Goal: Find specific page/section: Find specific page/section

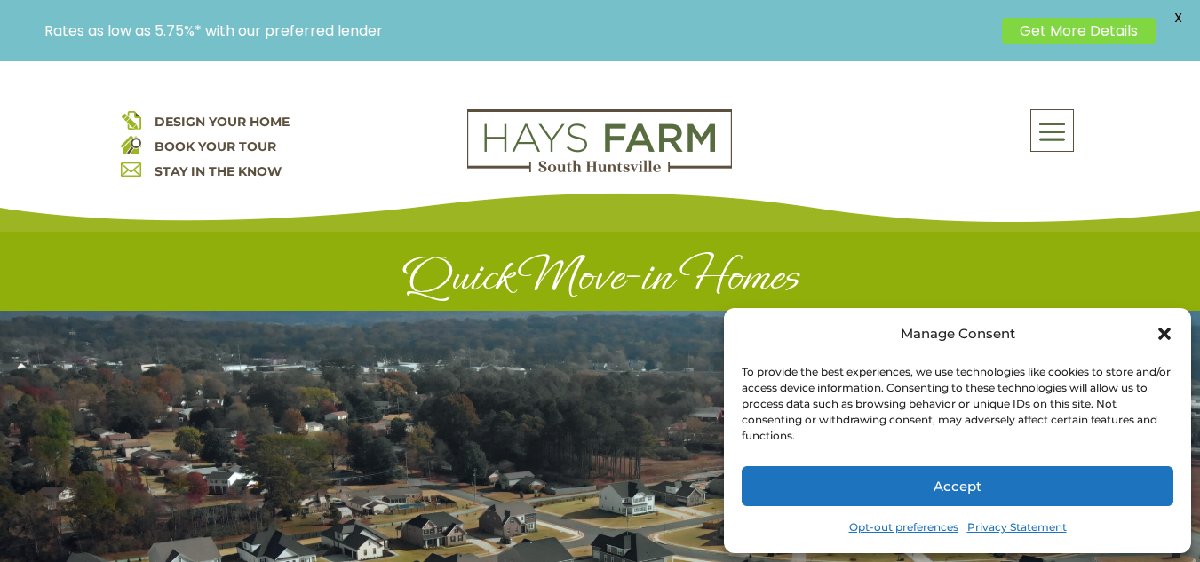
scroll to position [8, 0]
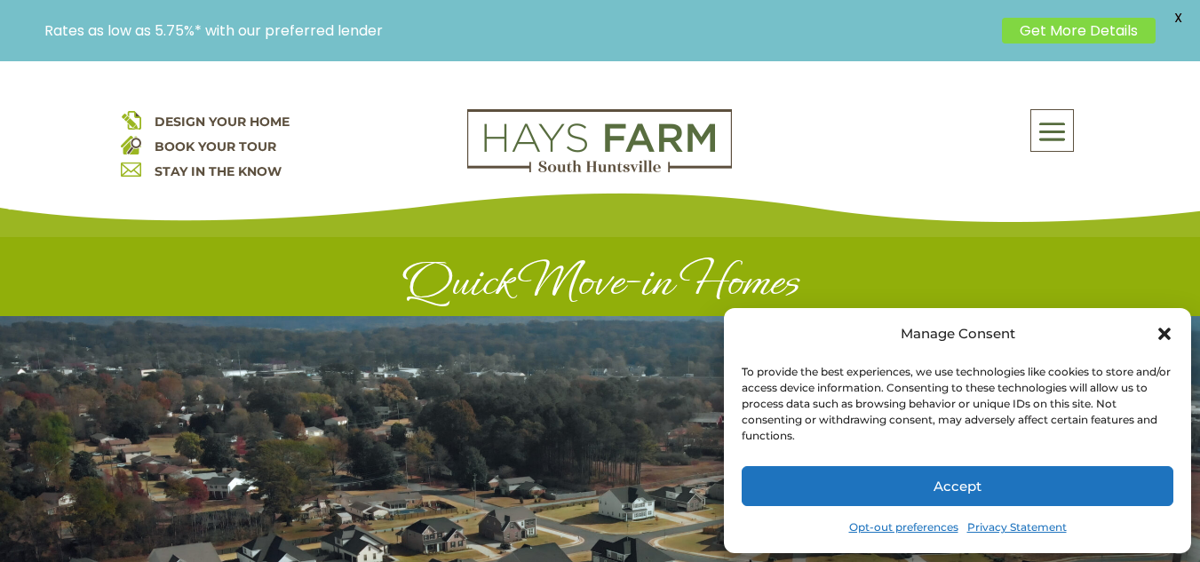
click at [928, 491] on button "Accept" at bounding box center [958, 486] width 432 height 40
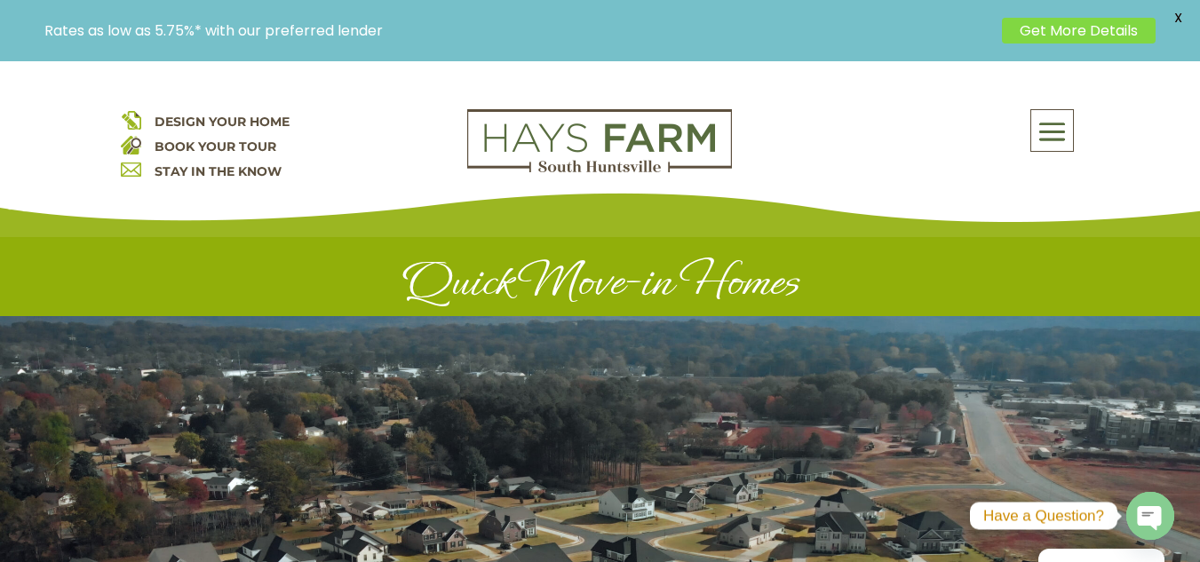
click at [1046, 139] on span at bounding box center [1053, 132] width 42 height 41
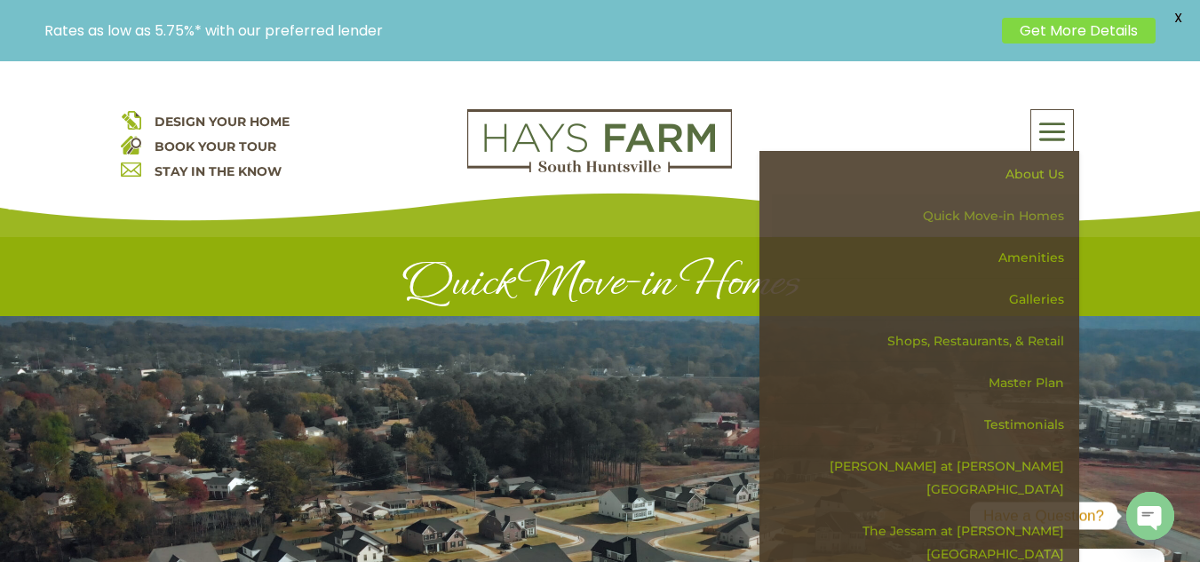
click at [1038, 219] on link "Quick Move-in Homes" at bounding box center [925, 216] width 307 height 42
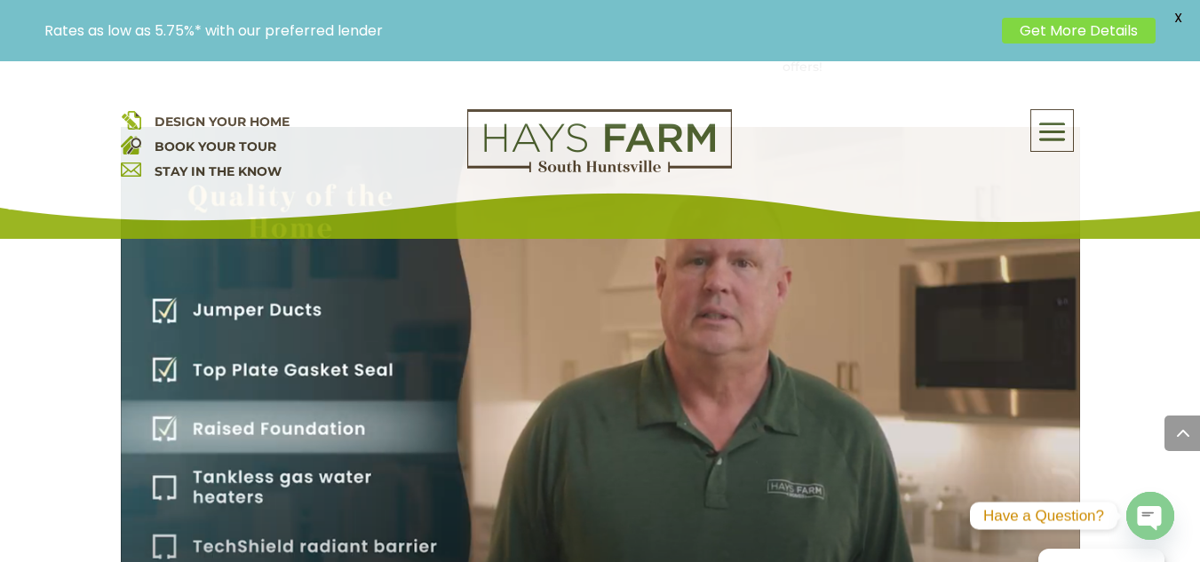
scroll to position [2738, 0]
click at [1050, 142] on span at bounding box center [1053, 132] width 42 height 41
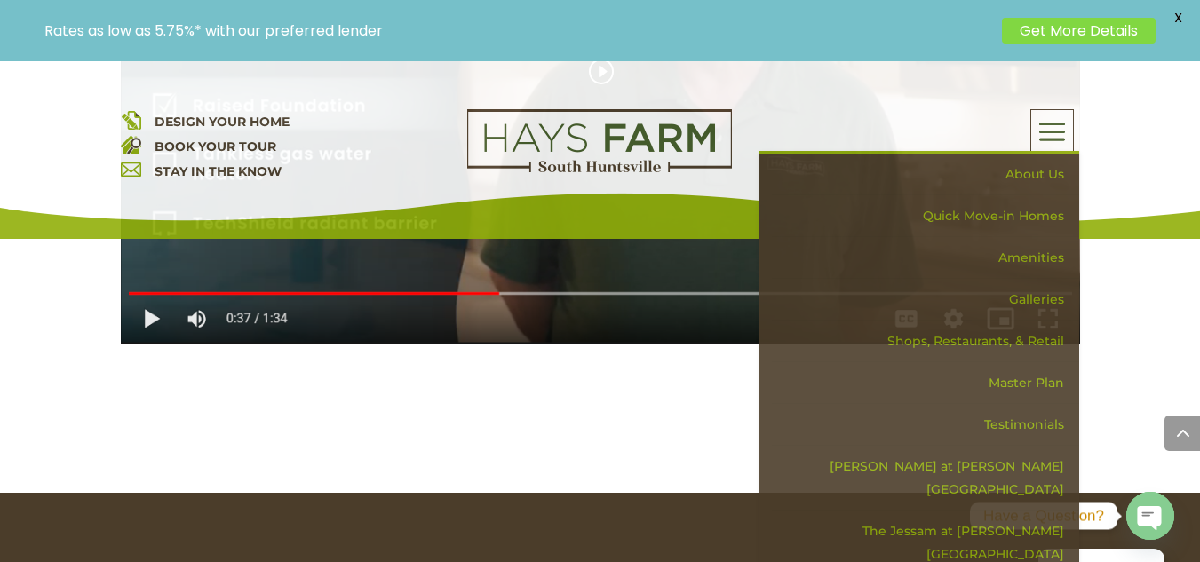
scroll to position [3164, 0]
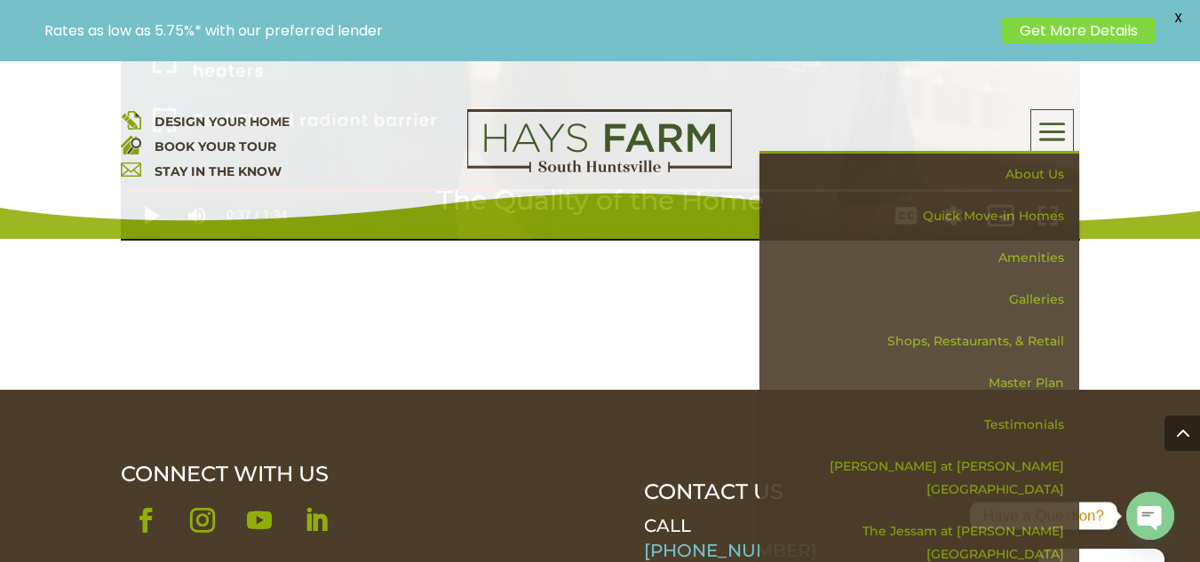
click at [1050, 110] on div "About Us Quick Move-in Homes Amenities Galleries Shops, Restaurants, & Retail M…" at bounding box center [1053, 130] width 42 height 41
click at [1055, 124] on span at bounding box center [1053, 132] width 42 height 41
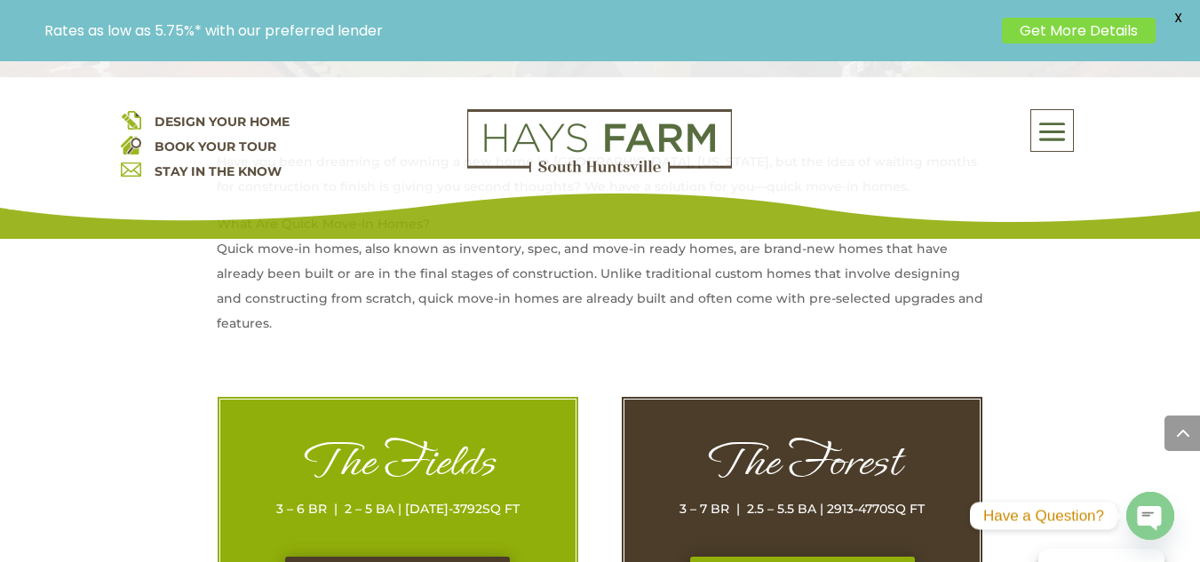
scroll to position [869, 0]
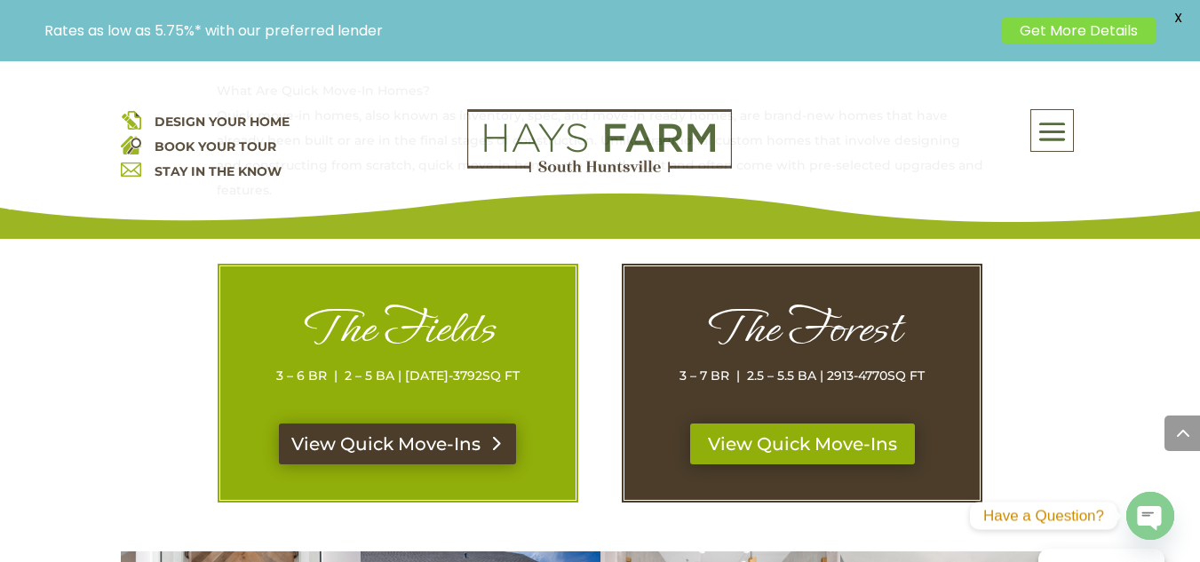
click at [446, 450] on link "View Quick Move-Ins" at bounding box center [397, 444] width 237 height 41
